Goal: Transaction & Acquisition: Purchase product/service

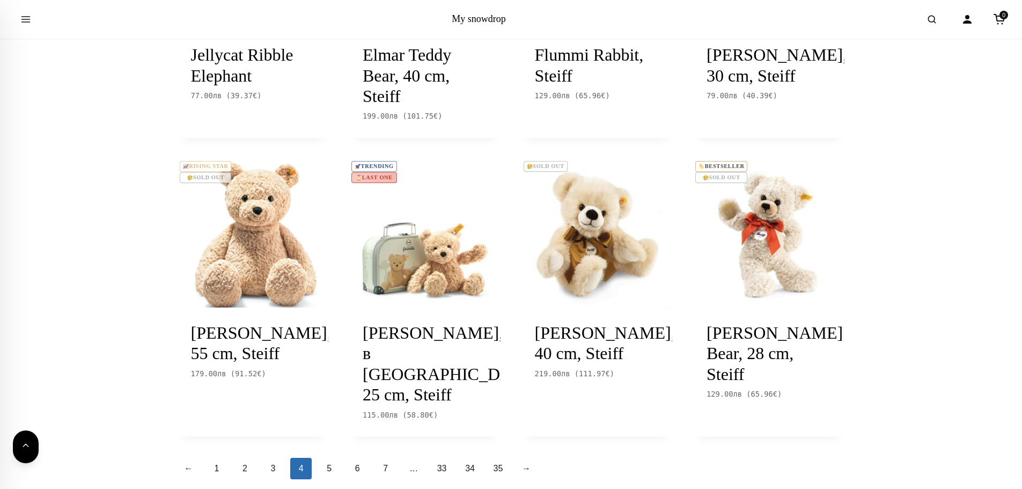
scroll to position [966, 0]
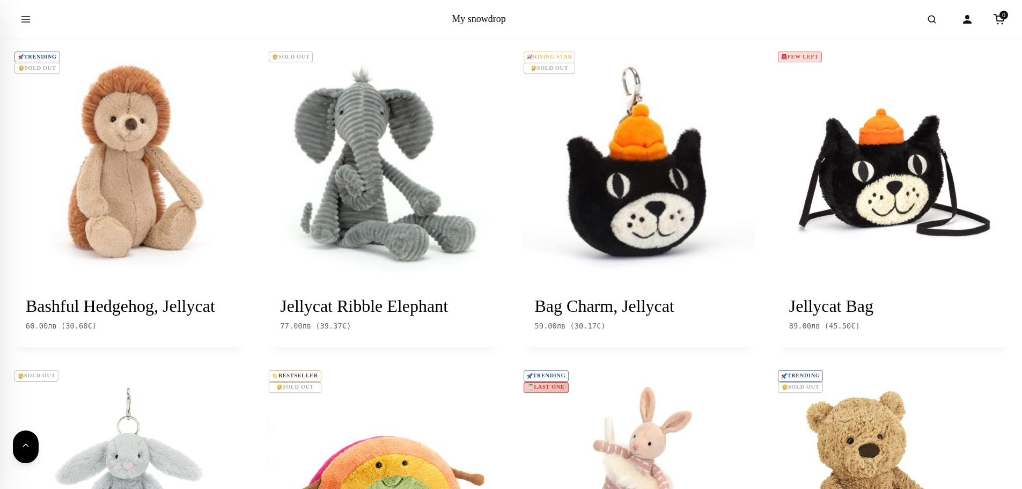
scroll to position [54, 0]
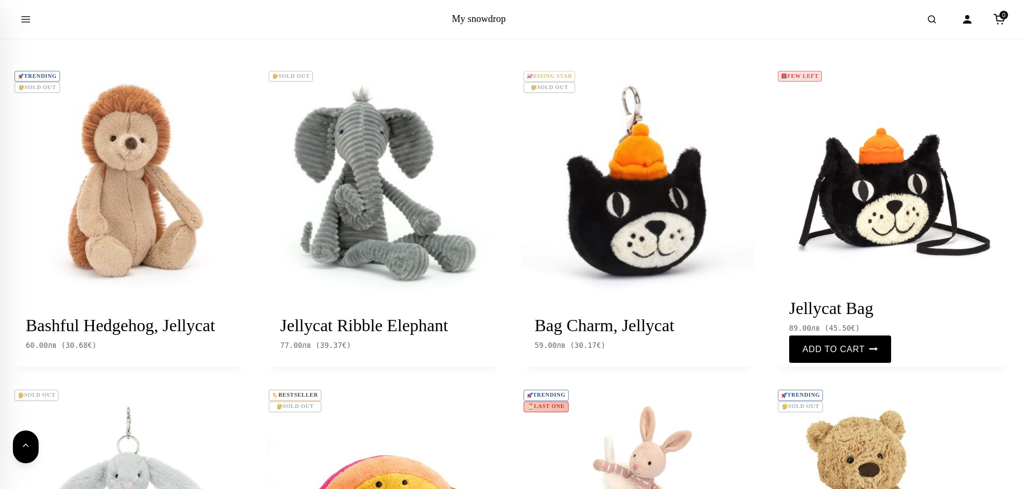
click at [842, 222] on img at bounding box center [893, 185] width 233 height 233
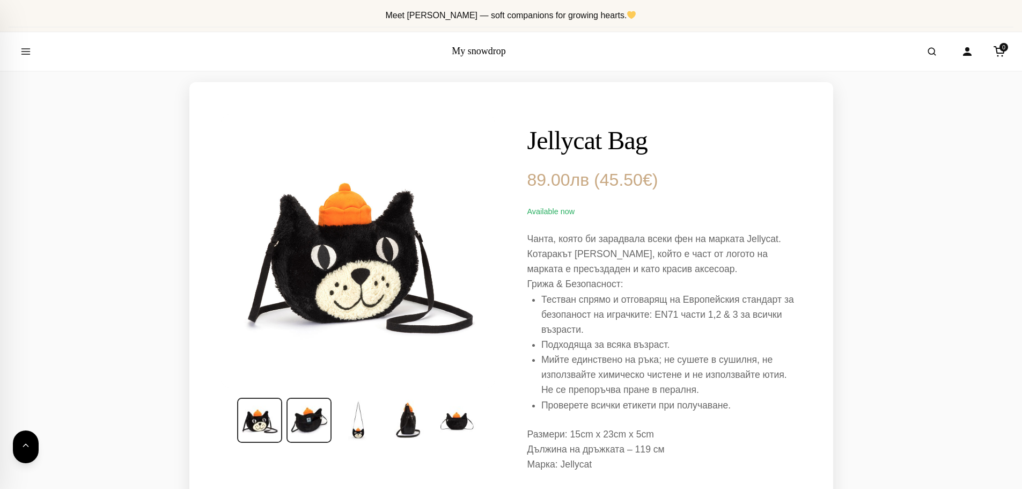
click at [301, 422] on img at bounding box center [309, 420] width 45 height 45
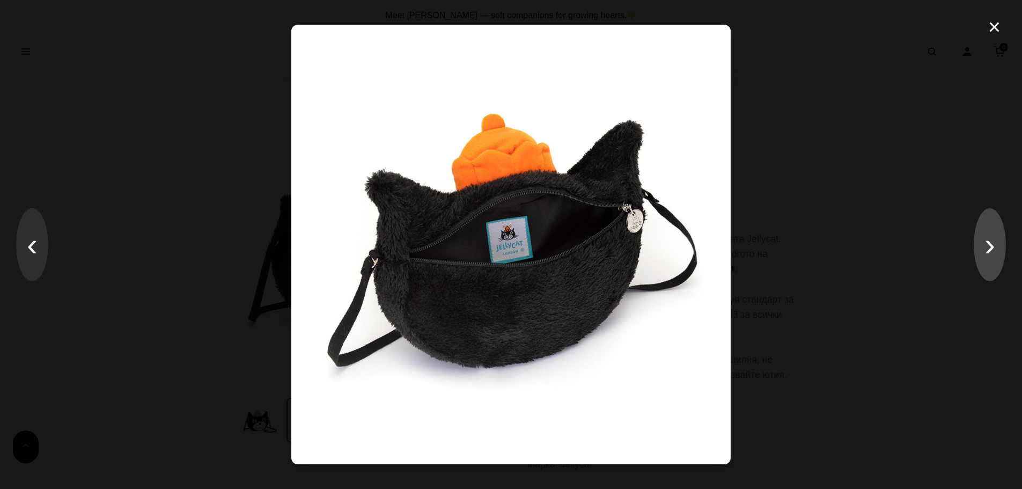
click at [994, 253] on button "›" at bounding box center [990, 244] width 32 height 73
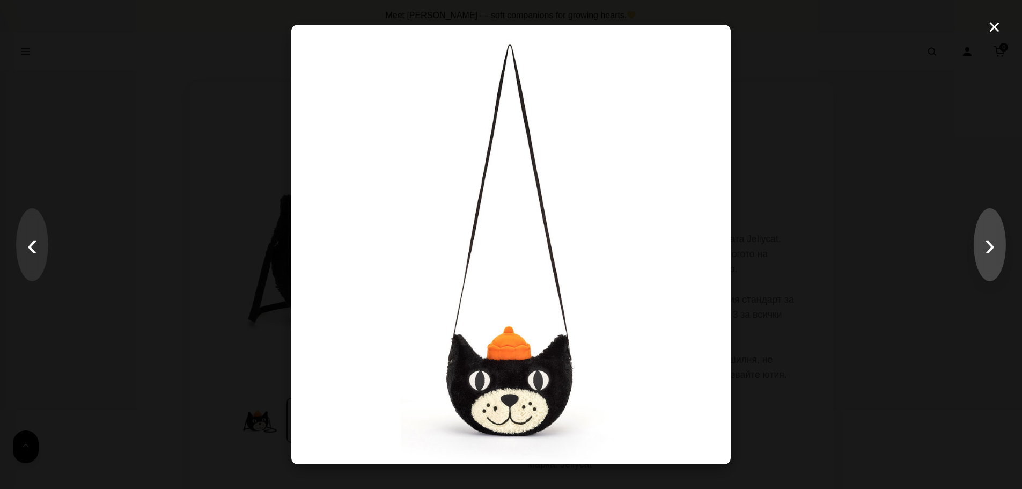
click at [994, 253] on button "›" at bounding box center [990, 244] width 32 height 73
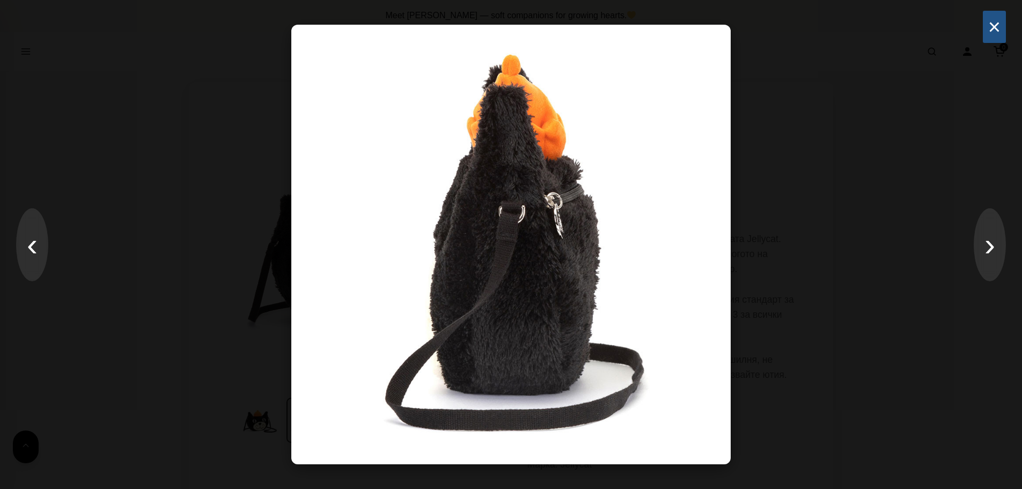
click at [991, 31] on button "×" at bounding box center [994, 27] width 23 height 32
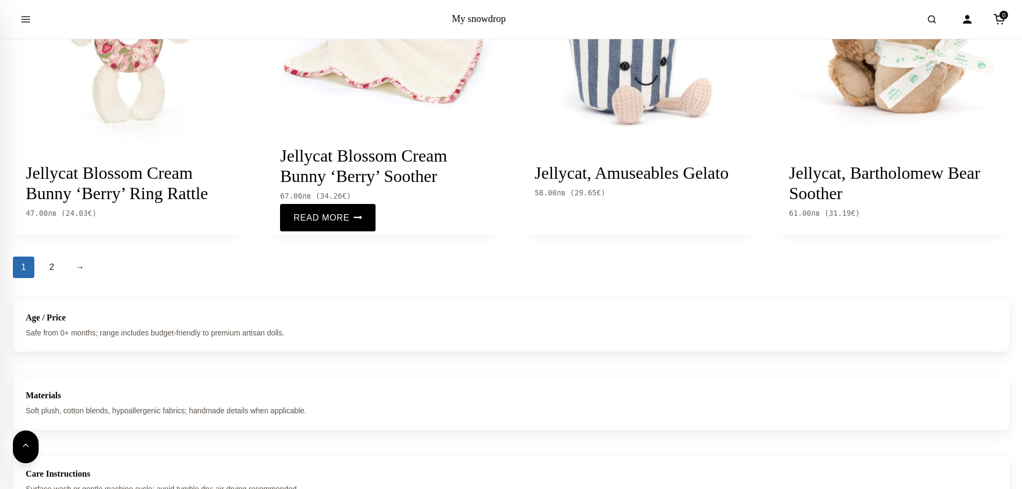
scroll to position [1234, 0]
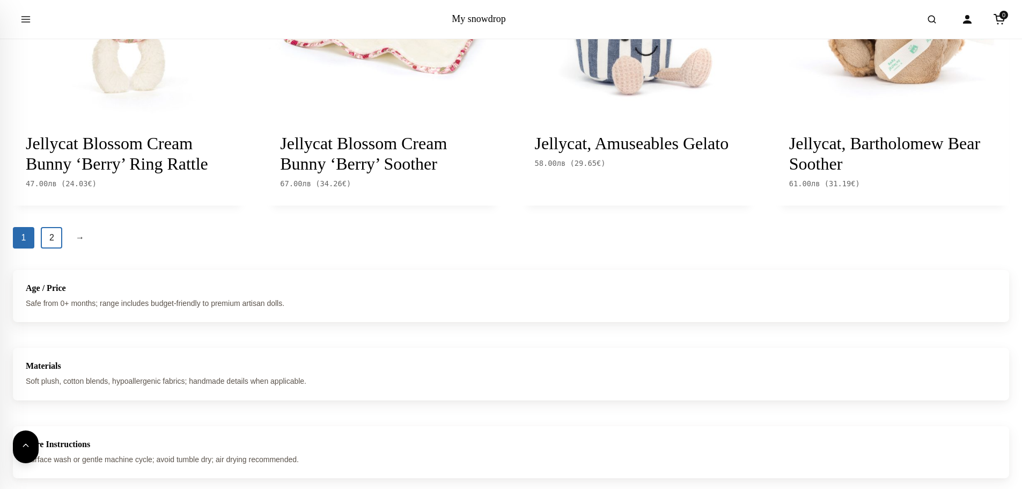
click at [55, 238] on link "2" at bounding box center [51, 237] width 21 height 21
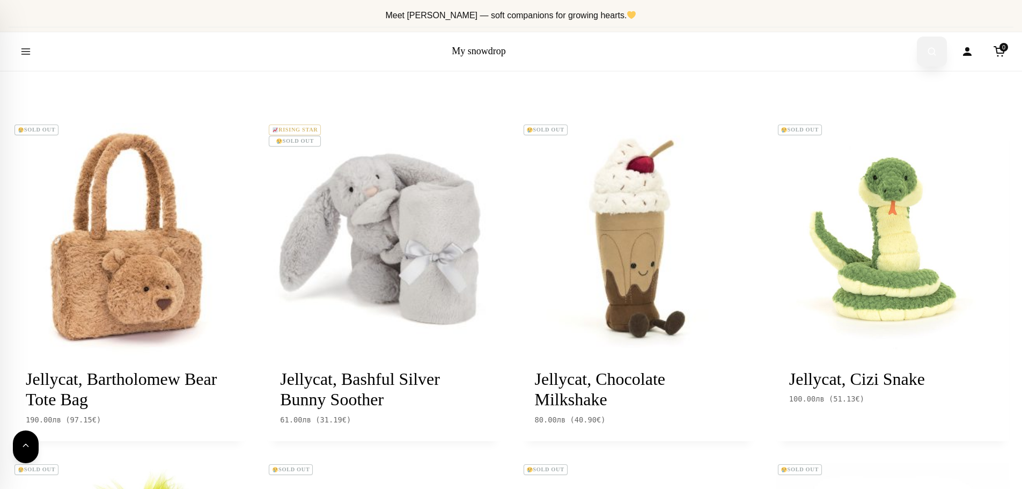
click at [927, 53] on icon "Open search" at bounding box center [932, 51] width 11 height 19
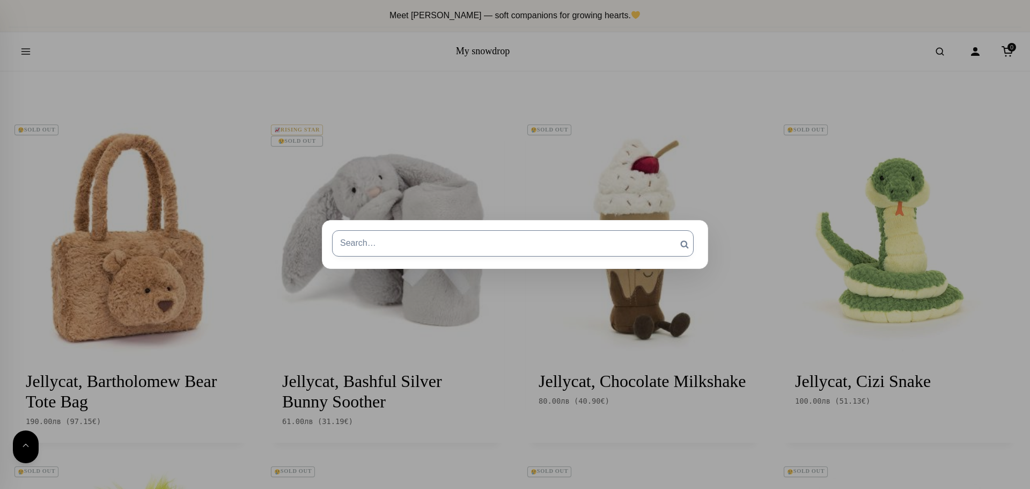
click at [357, 237] on input "Search for:" at bounding box center [513, 243] width 362 height 26
type input "à"
type input "чанта"
click at [671, 230] on input "Search" at bounding box center [684, 244] width 27 height 28
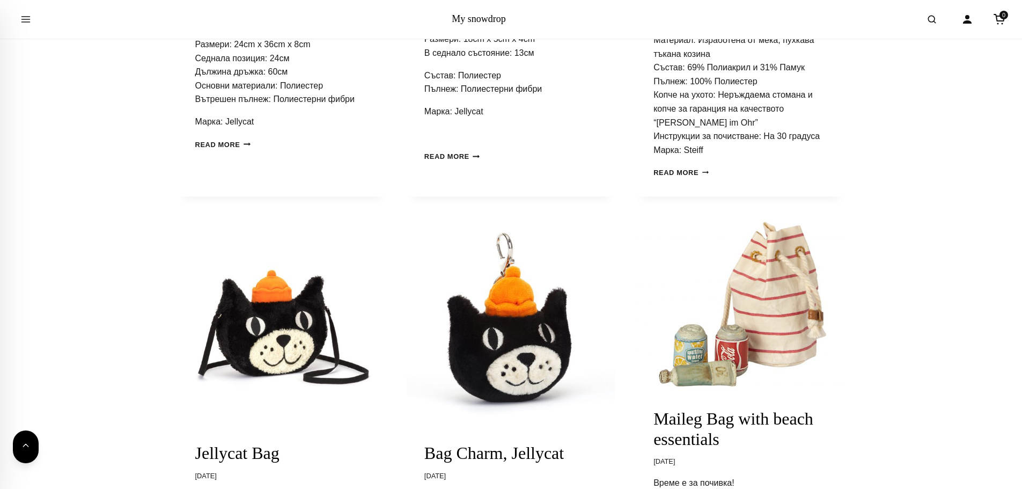
scroll to position [698, 0]
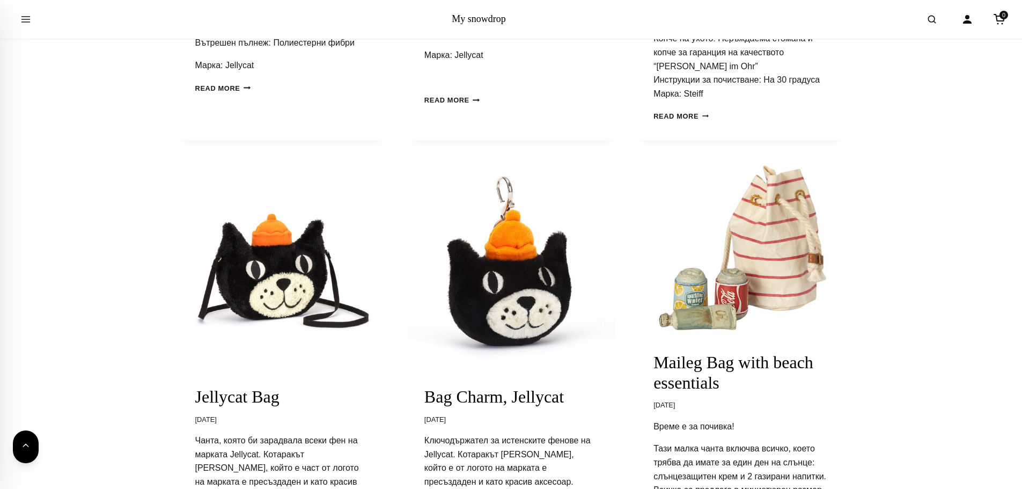
click at [287, 298] on img "Jellycat Bag" at bounding box center [282, 266] width 208 height 208
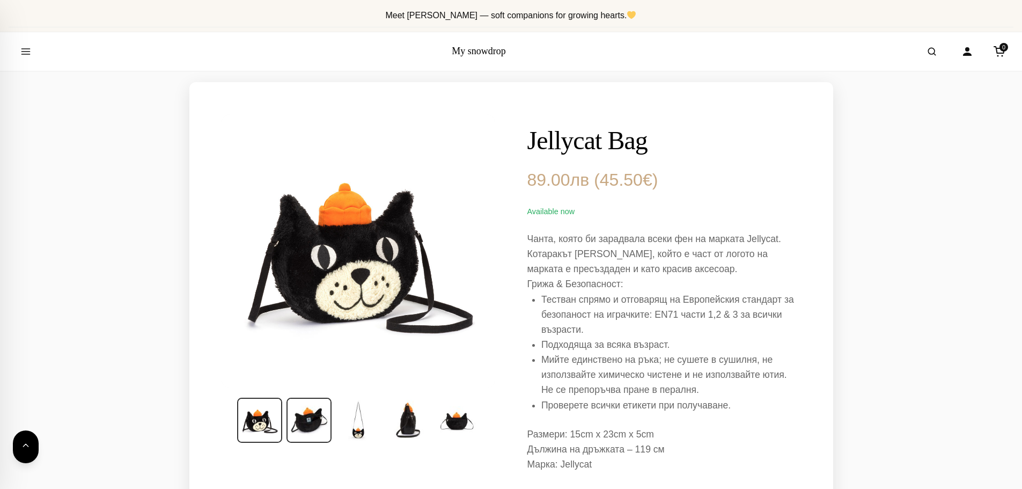
click at [308, 440] on img at bounding box center [309, 420] width 45 height 45
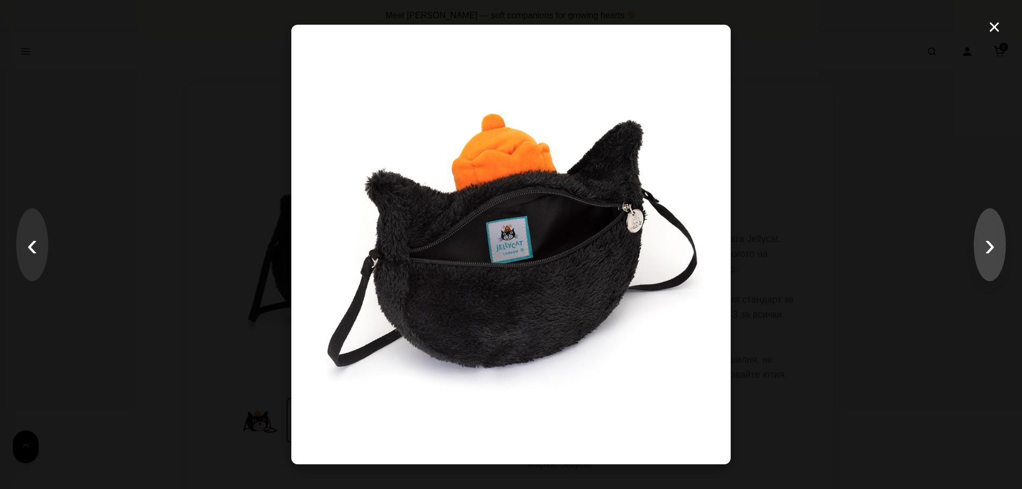
click at [991, 258] on button "›" at bounding box center [990, 244] width 32 height 73
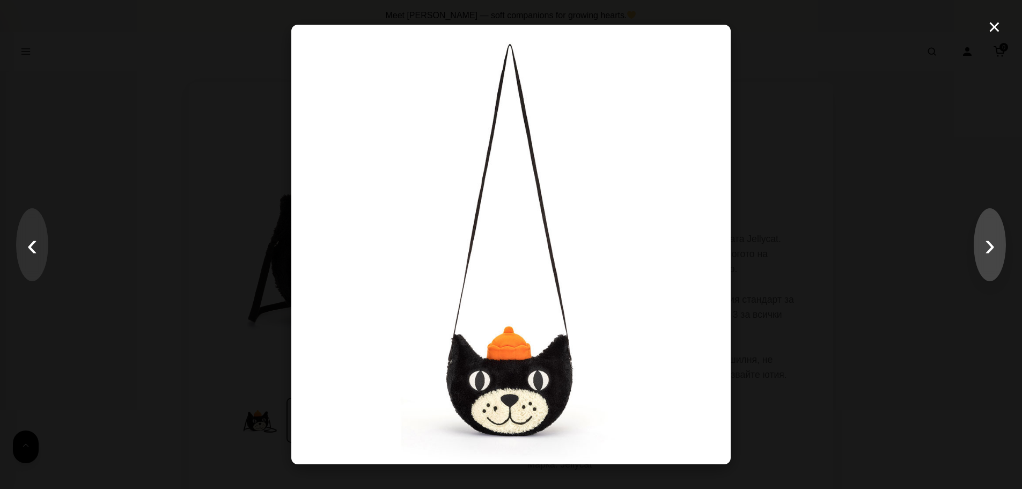
click at [991, 258] on button "›" at bounding box center [990, 244] width 32 height 73
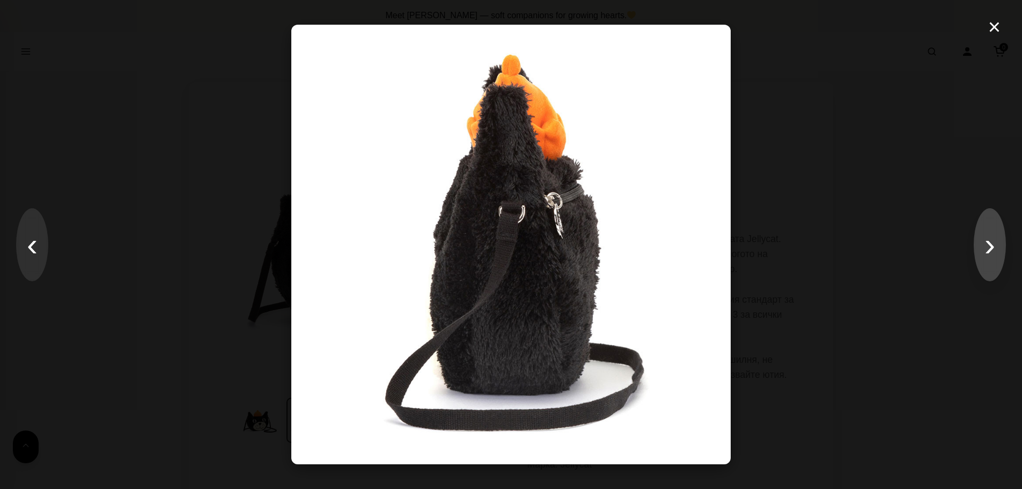
click at [991, 258] on button "›" at bounding box center [990, 244] width 32 height 73
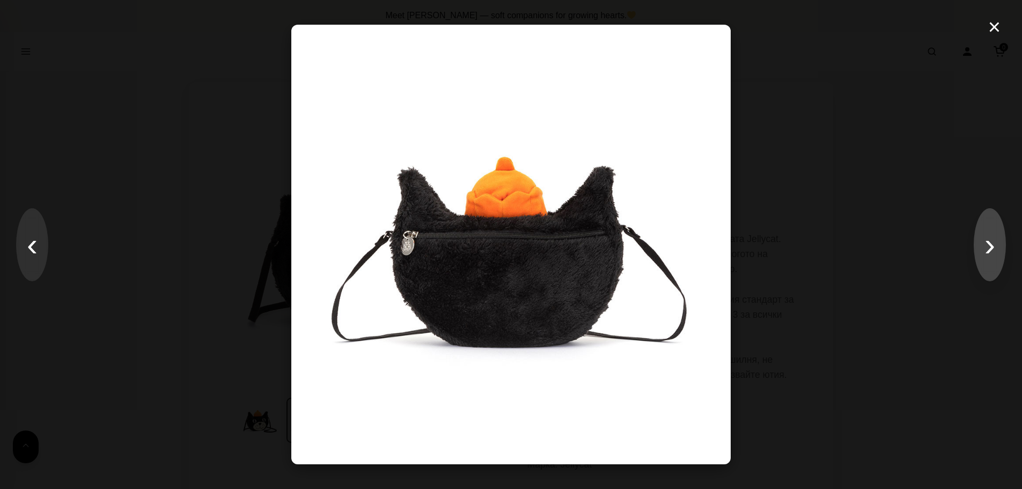
click at [991, 258] on button "›" at bounding box center [990, 244] width 32 height 73
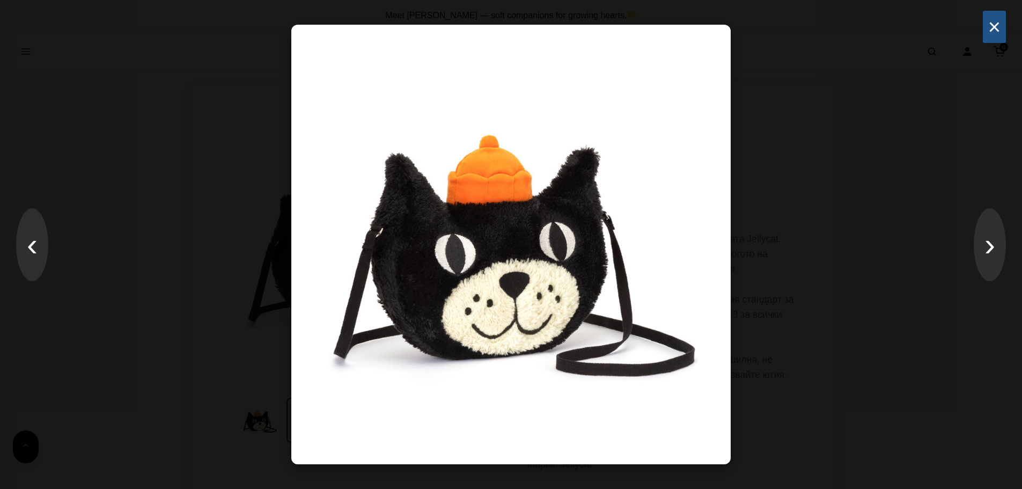
click at [990, 31] on button "×" at bounding box center [994, 27] width 23 height 32
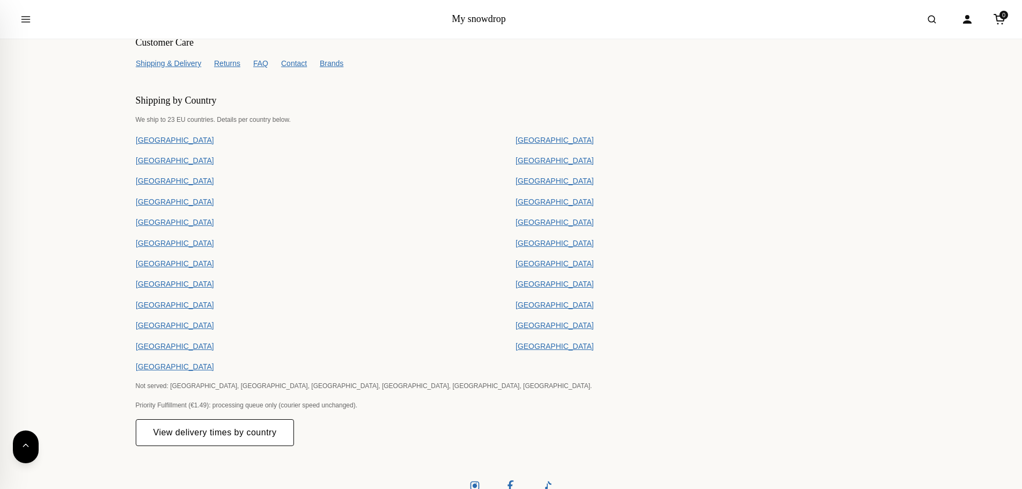
scroll to position [1221, 0]
